Goal: Information Seeking & Learning: Find specific page/section

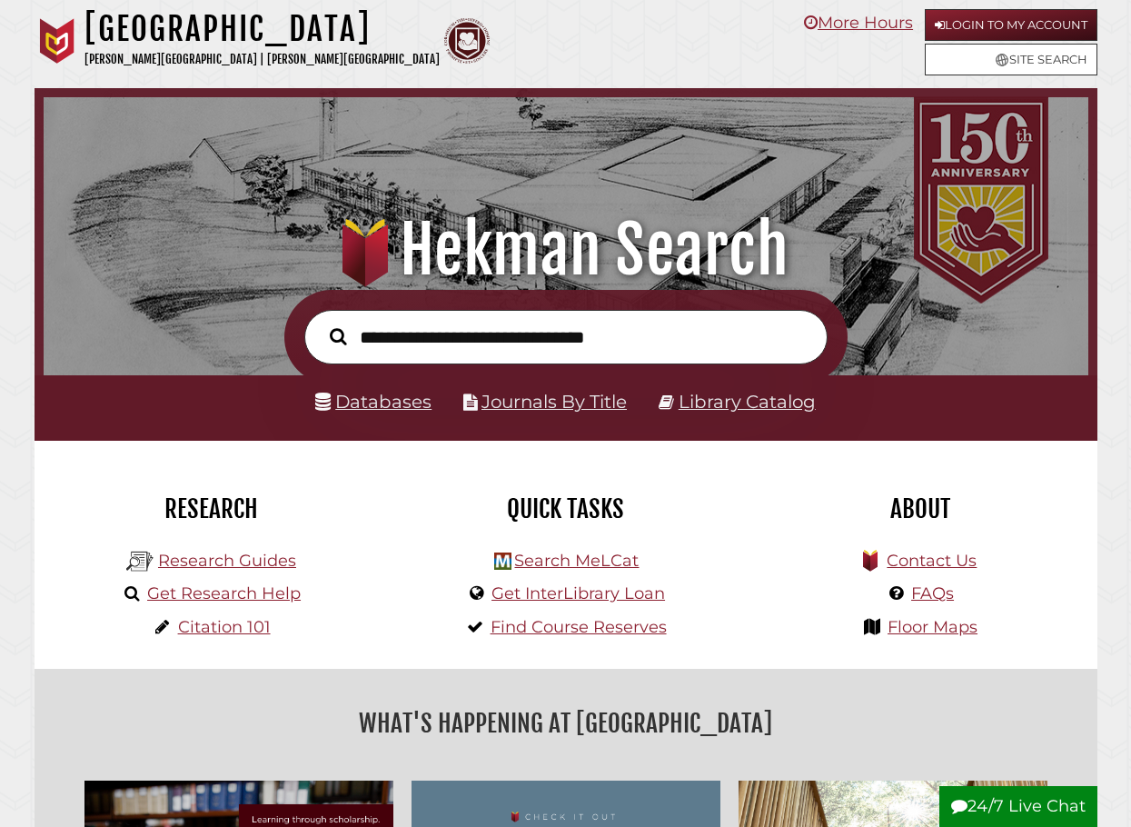
scroll to position [345, 1036]
click at [413, 405] on link "Databases" at bounding box center [373, 402] width 116 height 22
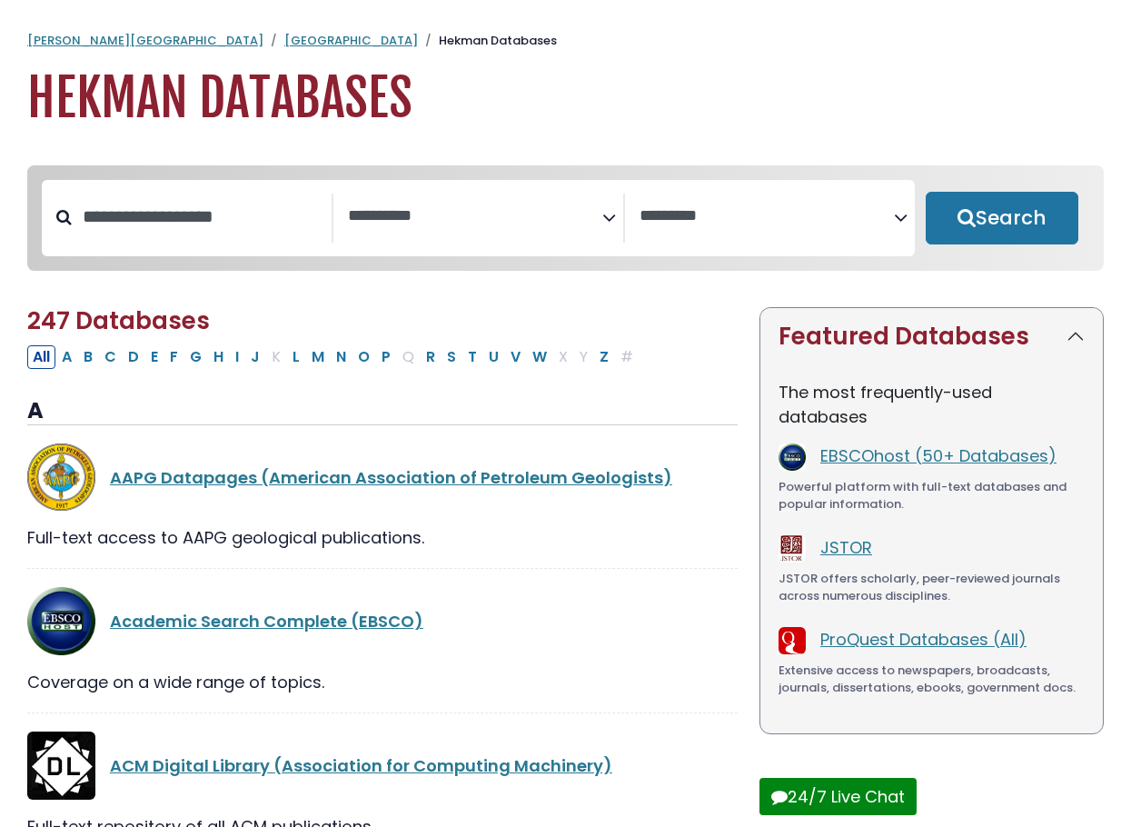
select select "Database Subject Filter"
select select "Database Vendors Filter"
click at [1011, 202] on button "Search" at bounding box center [1002, 218] width 153 height 53
select select "Database Subject Filter"
select select "Database Vendors Filter"
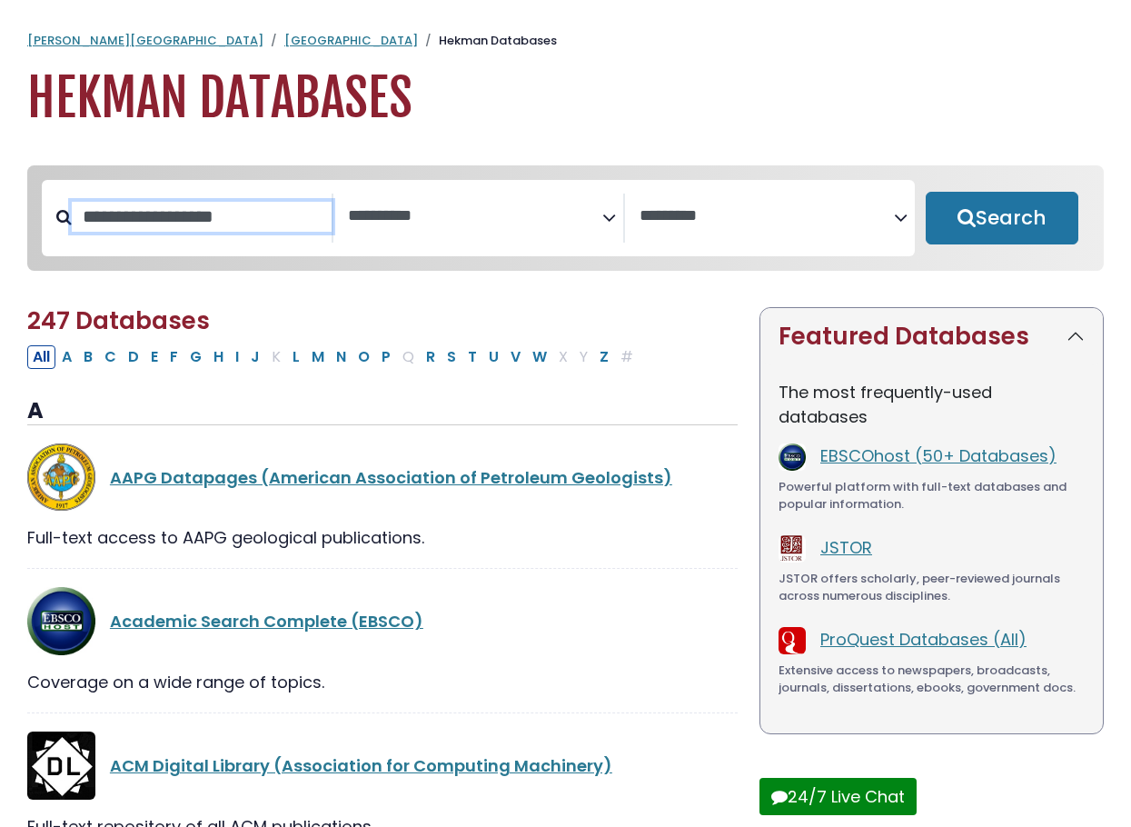
click at [254, 214] on input "Search database by title or keyword" at bounding box center [202, 217] width 260 height 30
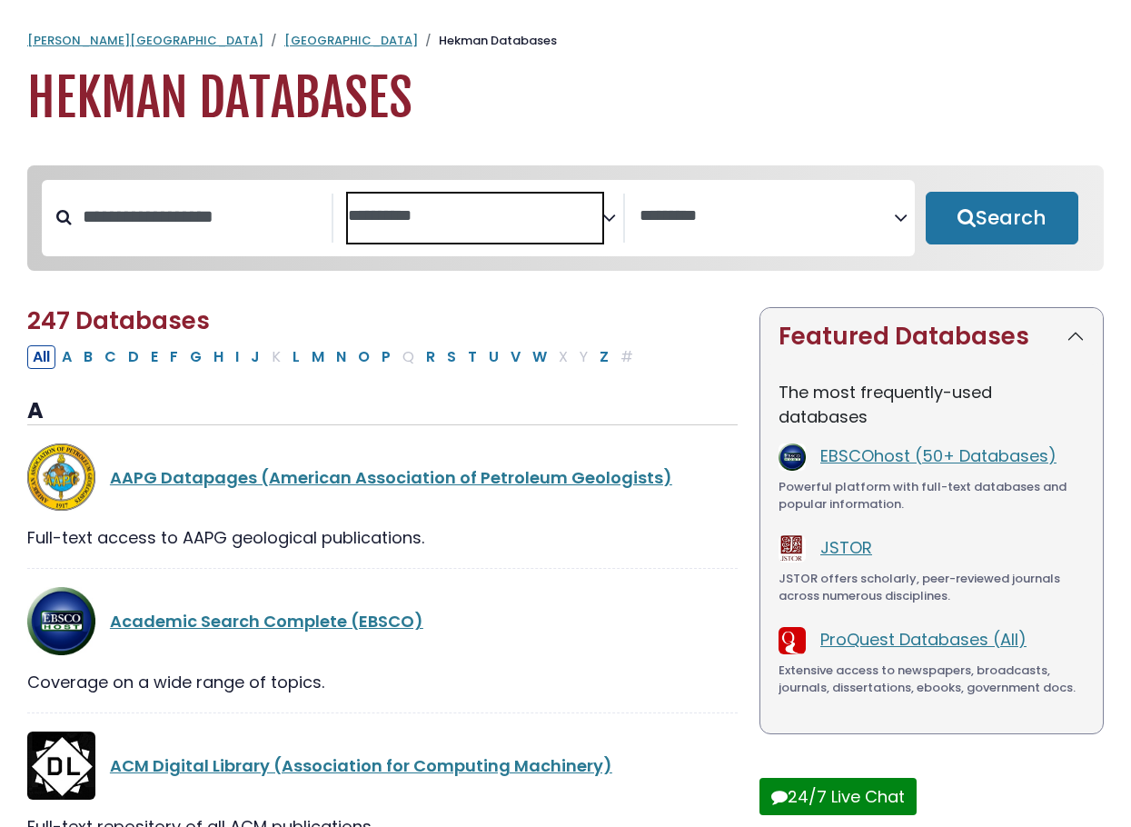
click at [448, 213] on textarea "Search" at bounding box center [475, 216] width 254 height 19
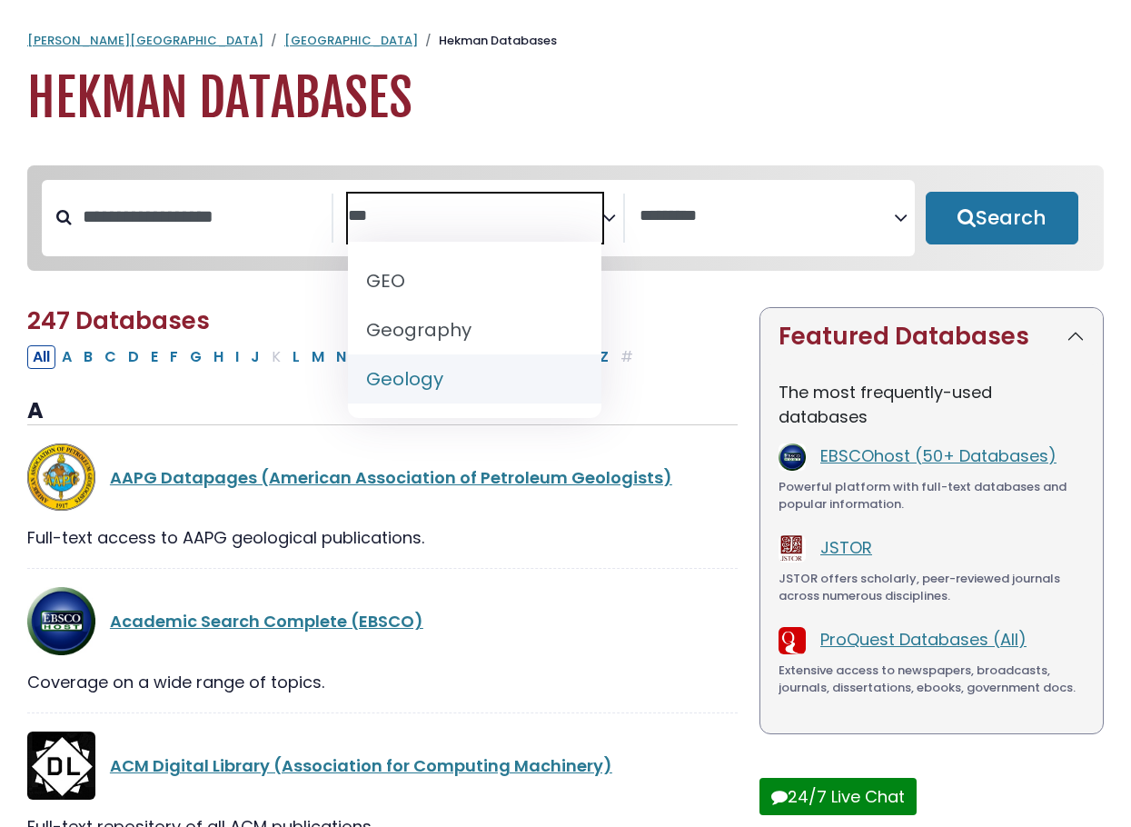
type textarea "***"
select select "*****"
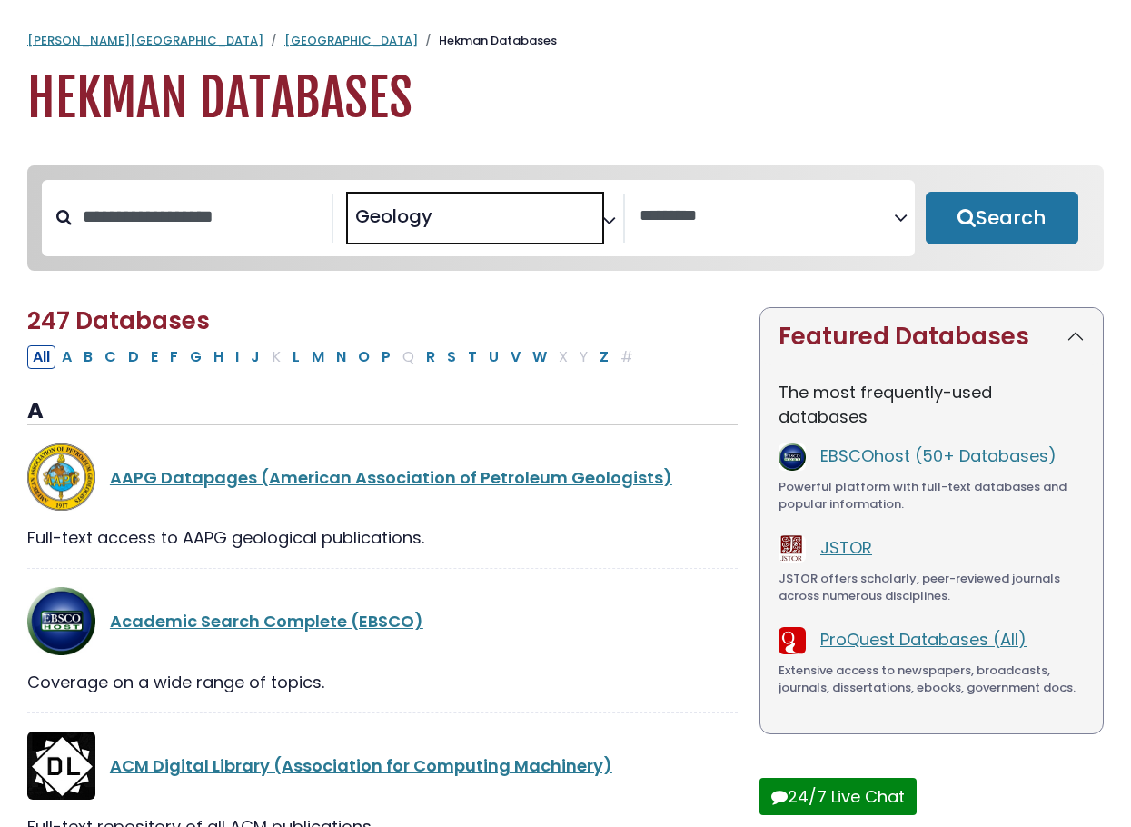
scroll to position [458, 0]
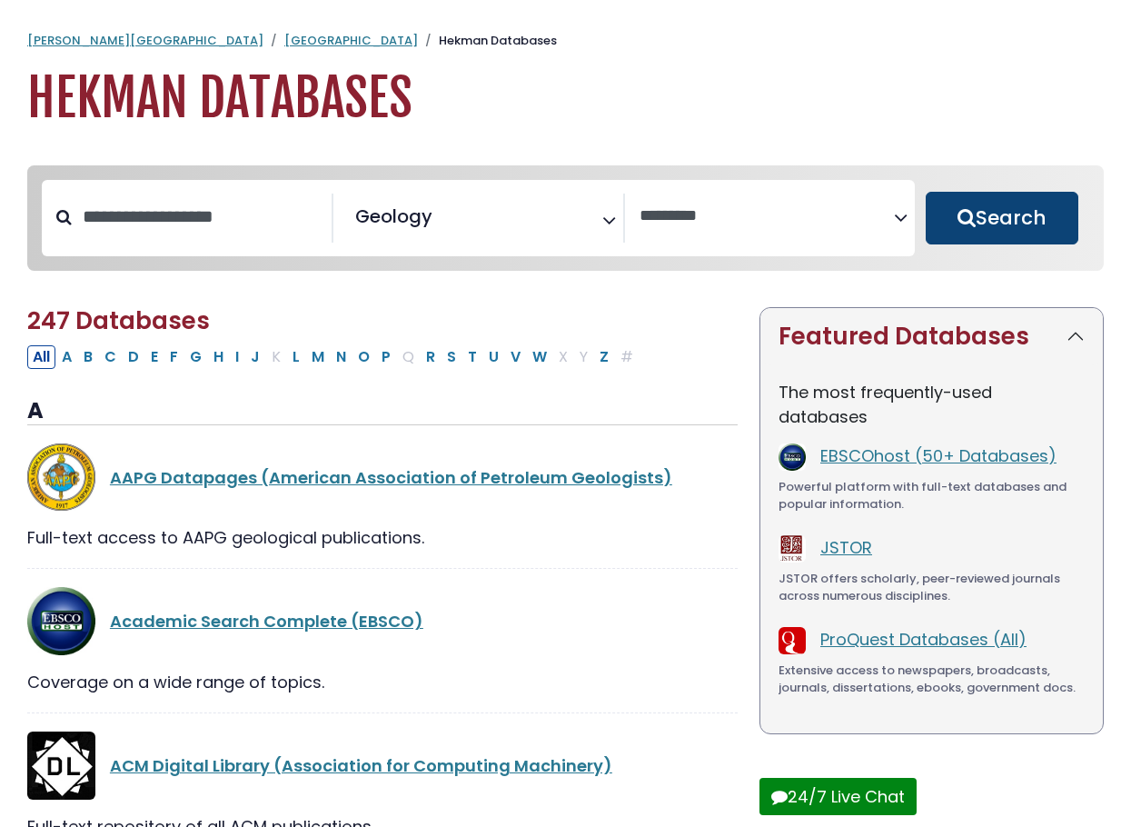
click at [995, 216] on button "Search" at bounding box center [1002, 218] width 153 height 53
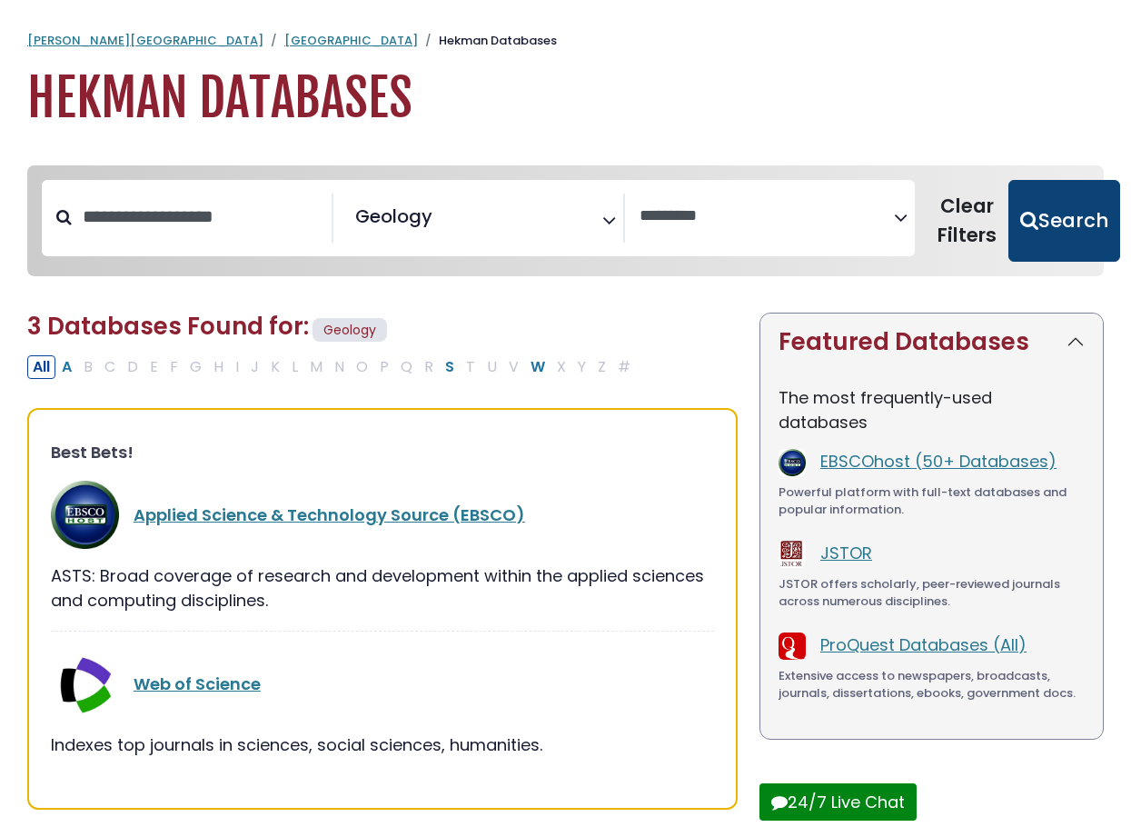
click at [1048, 220] on button "Search" at bounding box center [1065, 221] width 112 height 82
select select "Database Vendors Filter"
click at [687, 207] on textarea "Search" at bounding box center [767, 216] width 254 height 19
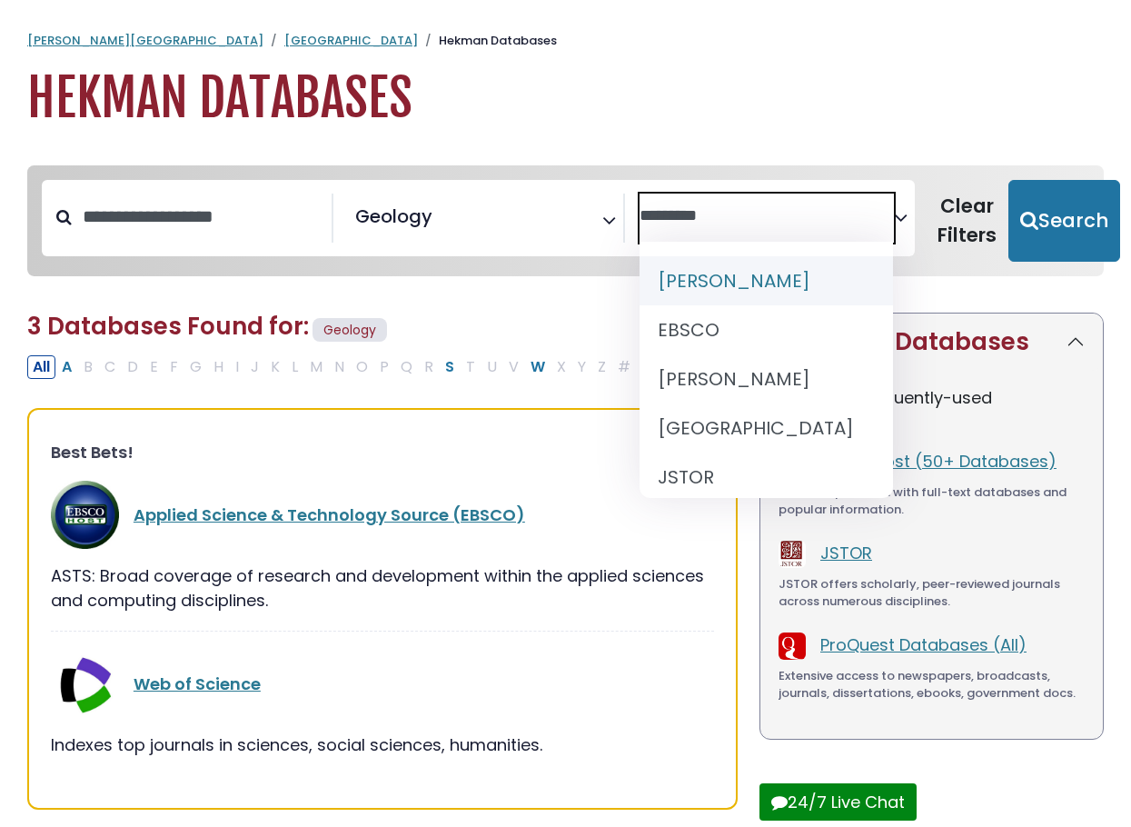
click at [694, 159] on div "**********" at bounding box center [565, 687] width 1131 height 1081
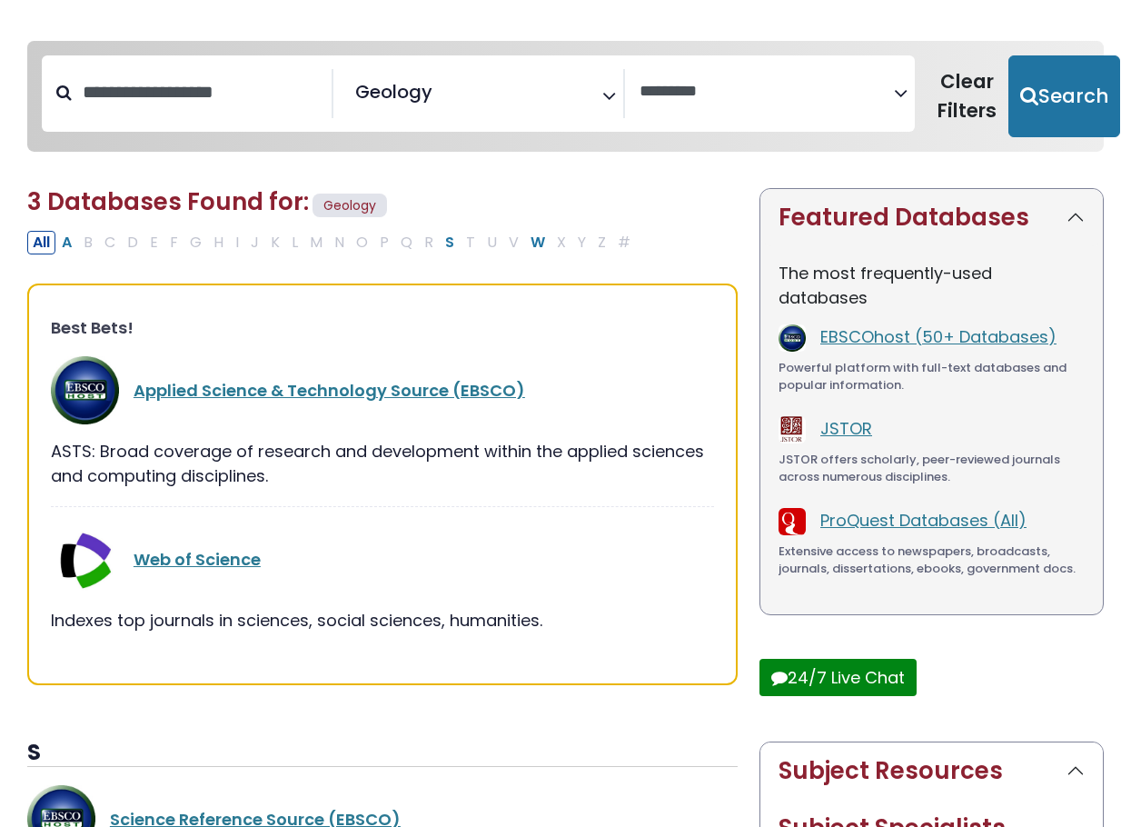
scroll to position [146, 0]
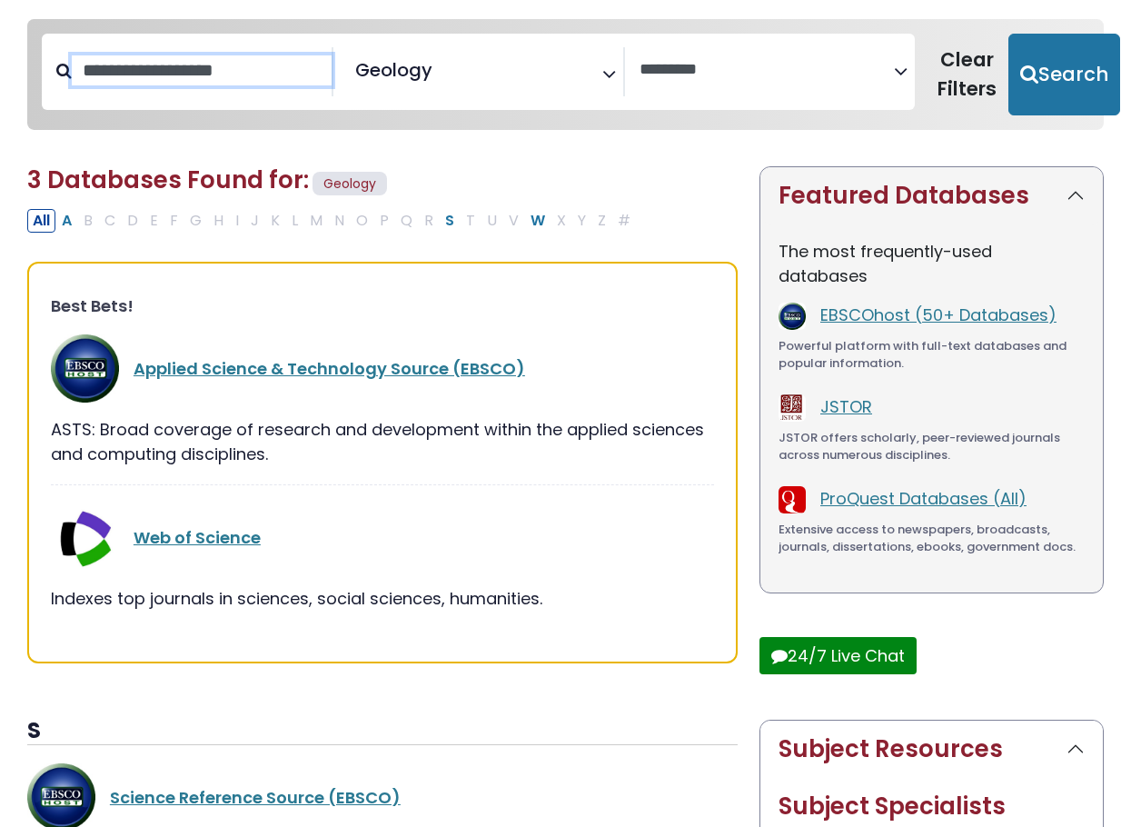
click at [192, 75] on input "Search database by title or keyword" at bounding box center [202, 70] width 260 height 30
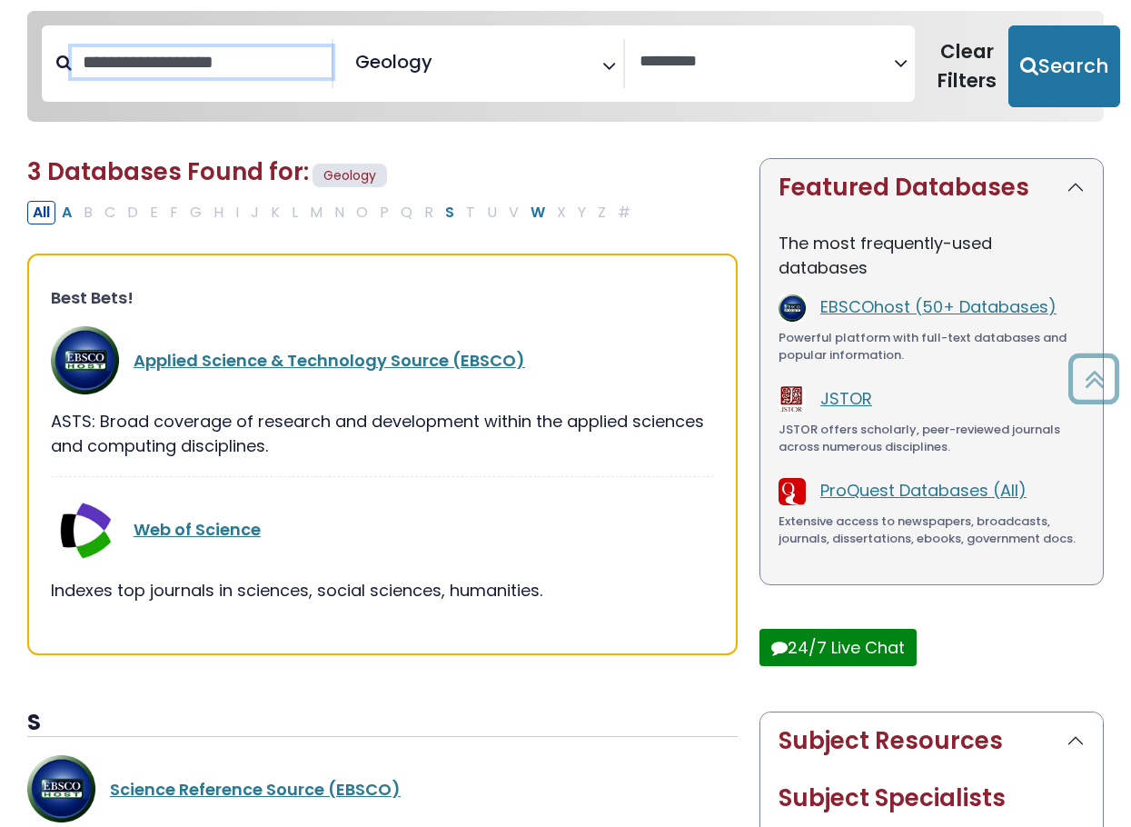
scroll to position [151, 0]
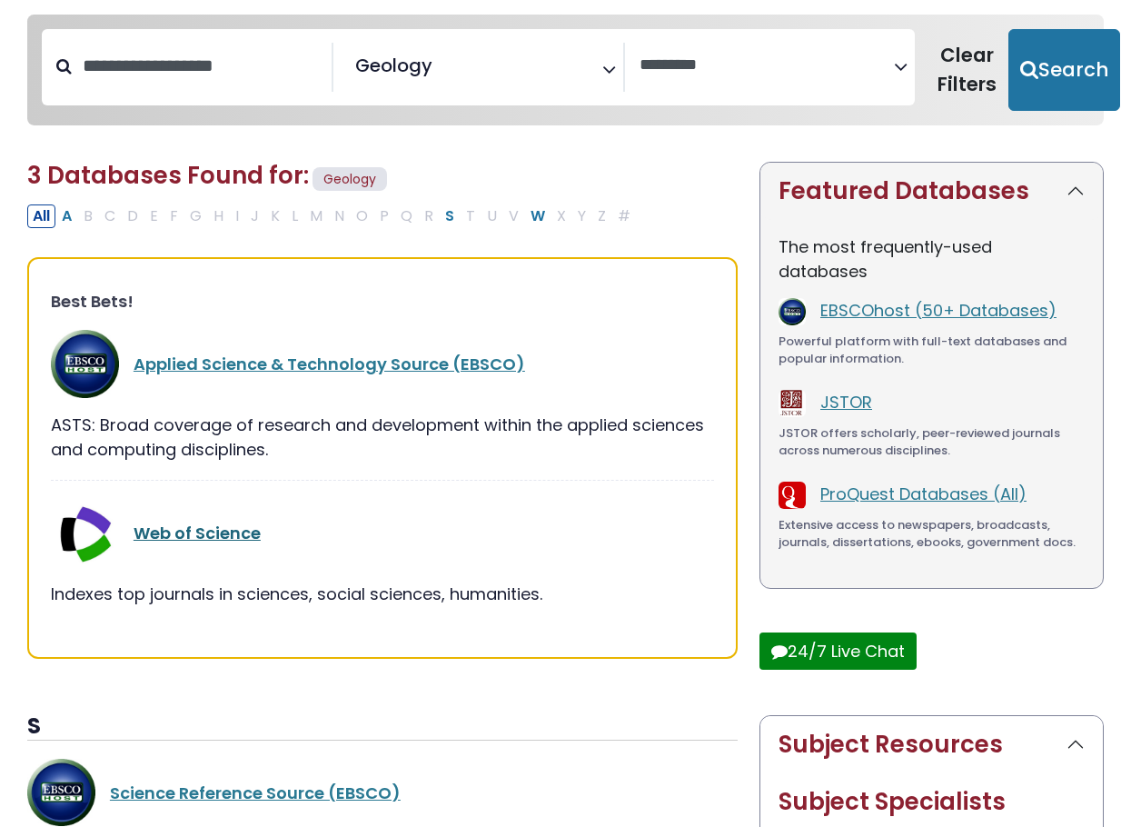
click at [203, 538] on link "Web of Science" at bounding box center [197, 533] width 127 height 23
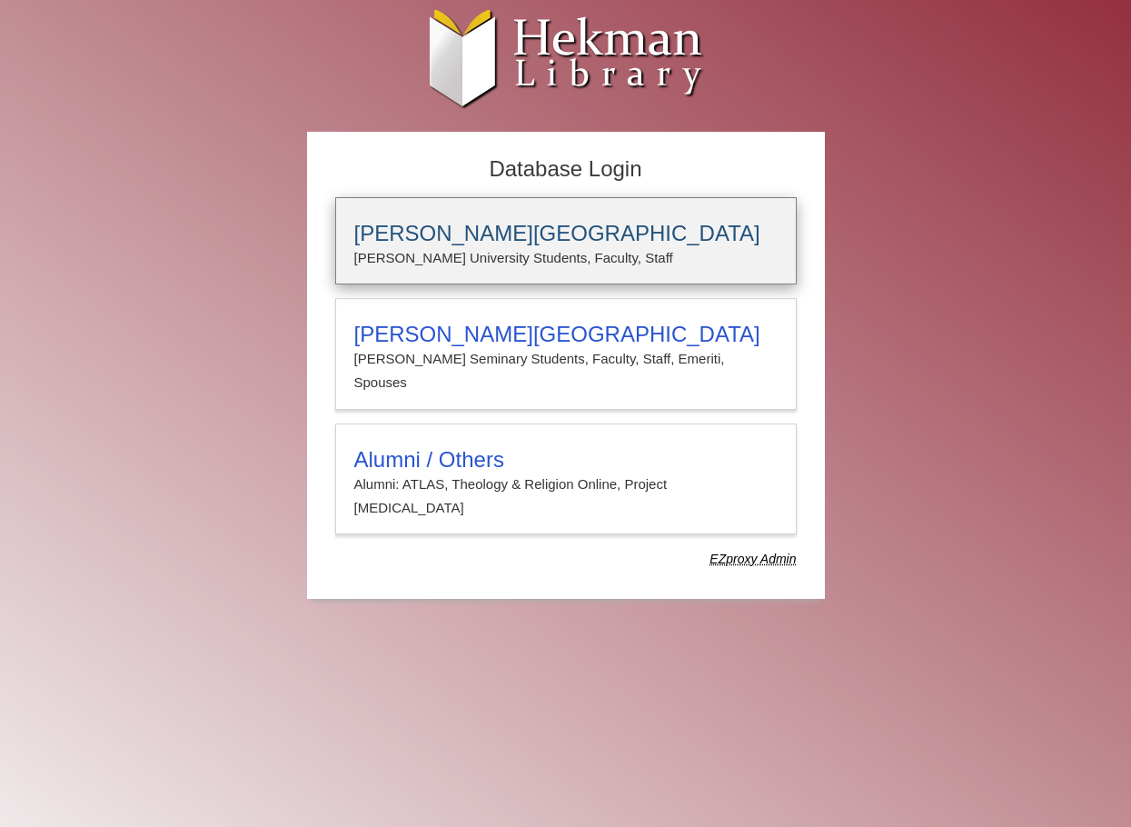
click at [491, 233] on h3 "[PERSON_NAME][GEOGRAPHIC_DATA]" at bounding box center [565, 233] width 423 height 25
